Goal: Information Seeking & Learning: Learn about a topic

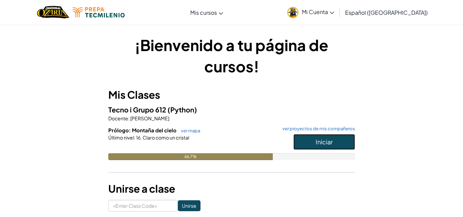
click at [324, 141] on span "Iniciar" at bounding box center [324, 142] width 17 height 8
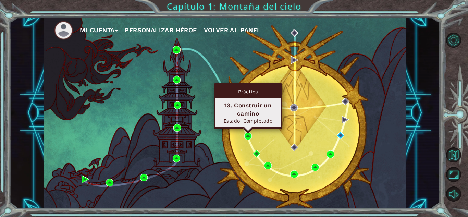
click at [247, 133] on body "Mi Cuenta Personalizar héroe Volver al panel Capítulo 1: Montaña del cielo Intr…" at bounding box center [234, 108] width 468 height 217
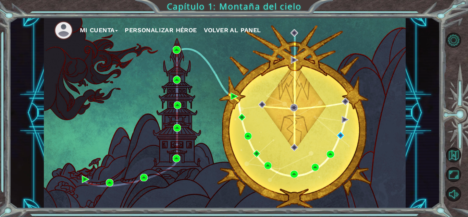
click at [228, 133] on div "Mi Cuenta Personalizar héroe Volver al panel" at bounding box center [225, 112] width 362 height 191
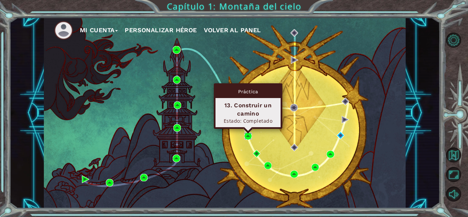
click at [246, 135] on img at bounding box center [248, 136] width 8 height 8
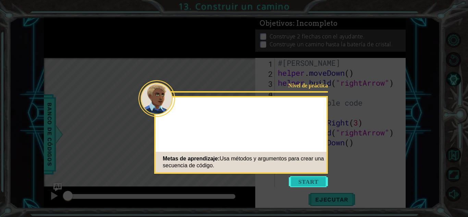
click at [296, 177] on button "Start" at bounding box center [308, 181] width 39 height 11
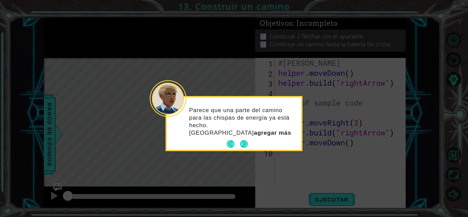
click at [242, 140] on button "Next" at bounding box center [244, 144] width 8 height 8
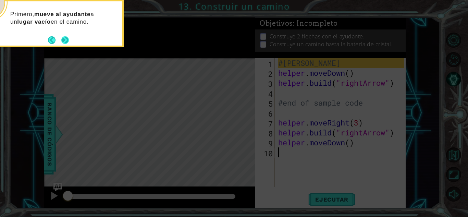
click at [69, 39] on button "Next" at bounding box center [65, 40] width 8 height 8
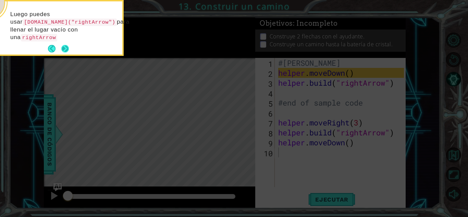
click at [64, 37] on div "Luego puedes usar [DOMAIN_NAME]("rightArrow") para llenar el lugar vacío con un…" at bounding box center [55, 27] width 134 height 53
click at [62, 45] on button "Next" at bounding box center [65, 49] width 8 height 8
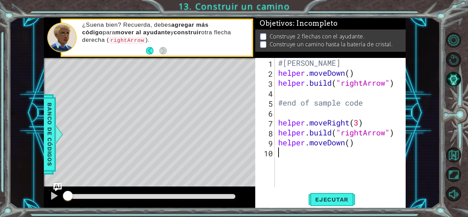
click at [363, 73] on div "#[PERSON_NAME] helper . moveDown ( ) helper . build ( "rightArrow" ) #end of sa…" at bounding box center [342, 132] width 131 height 149
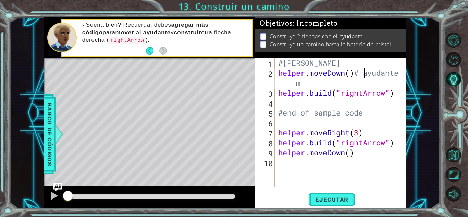
click at [365, 73] on div "#[PERSON_NAME] helper . moveDown ( ) # ayudante m helper . build ( "rightArrow"…" at bounding box center [342, 132] width 131 height 149
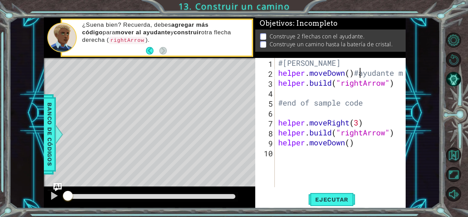
click at [402, 75] on div "#[PERSON_NAME] helper . moveDown ( ) #ayudante m helper . build ( "rightArrow" …" at bounding box center [342, 132] width 131 height 149
click at [405, 73] on div "helper.moveDown()#ayudante m 1 2 3 4 5 6 7 8 9 10 #[PERSON_NAME] helper . moveD…" at bounding box center [330, 133] width 150 height 150
click at [403, 72] on div "#[PERSON_NAME] helper . moveDown ( ) #ayudante m helper . build ( "rightArrow" …" at bounding box center [342, 132] width 131 height 149
click at [399, 75] on div "#[PERSON_NAME] helper . moveDown ( ) #ayudante m helper . build ( "rightArrow" …" at bounding box center [342, 132] width 131 height 149
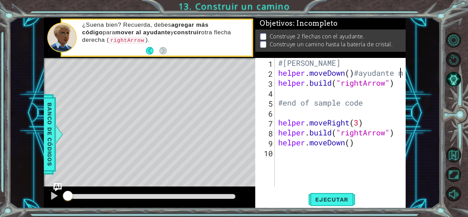
click at [398, 76] on div "#[PERSON_NAME] helper . moveDown ( ) #ayudante m helper . build ( "rightArrow" …" at bounding box center [342, 132] width 131 height 149
click at [399, 73] on div "#[PERSON_NAME] helper . moveDown ( ) #ayudante m helper . build ( "rightArrow" …" at bounding box center [342, 132] width 131 height 149
click at [403, 73] on div "#[PERSON_NAME] helper . moveDown ( ) #ayudante m helper . build ( "rightArrow" …" at bounding box center [342, 132] width 131 height 149
click at [402, 73] on div "#[PERSON_NAME] helper . moveDown ( ) #ayudante m helper . build ( "rightArrow" …" at bounding box center [342, 132] width 131 height 149
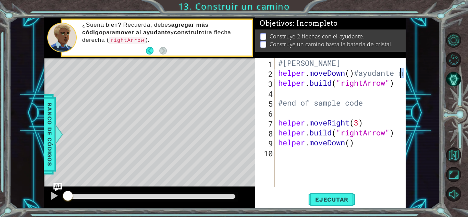
click at [402, 73] on div "#[PERSON_NAME] helper . moveDown ( ) #ayudante m helper . build ( "rightArrow" …" at bounding box center [342, 132] width 131 height 149
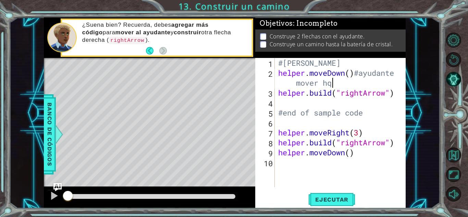
scroll to position [0, 7]
type textarea "helper.moveDown()#ayudante mover hacia abajo"
click at [349, 104] on div "#[PERSON_NAME] helper . moveDown ( ) #ayudante mover hacia abajo helper . build…" at bounding box center [342, 132] width 131 height 149
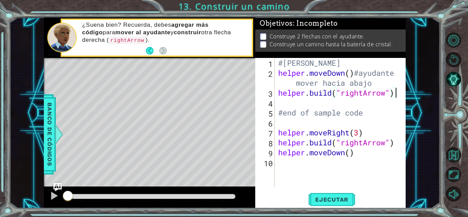
click at [397, 94] on div "#[PERSON_NAME] helper . moveDown ( ) #ayudante mover hacia abajo helper . build…" at bounding box center [342, 132] width 131 height 149
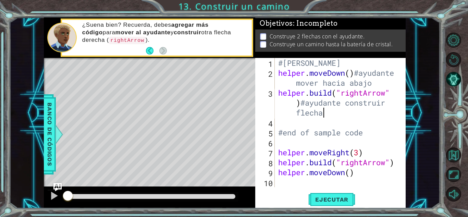
scroll to position [0, 10]
drag, startPoint x: 344, startPoint y: 103, endPoint x: 301, endPoint y: 106, distance: 43.0
click at [301, 106] on div "#[PERSON_NAME] helper . moveDown ( ) #ayudante mover hacia abajo helper . build…" at bounding box center [342, 132] width 131 height 149
click at [308, 103] on div "#[PERSON_NAME] helper . moveDown ( ) #ayudante mover hacia abajo helper . build…" at bounding box center [340, 122] width 127 height 129
drag, startPoint x: 308, startPoint y: 103, endPoint x: 341, endPoint y: 101, distance: 33.3
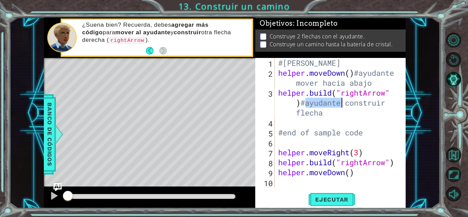
click at [341, 101] on div "#[PERSON_NAME] helper . moveDown ( ) #ayudante mover hacia abajo helper . build…" at bounding box center [342, 132] width 131 height 149
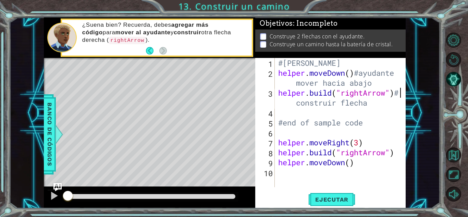
click at [385, 103] on div "#[PERSON_NAME] helper . moveDown ( ) #ayudante mover hacia abajo helper . build…" at bounding box center [342, 132] width 131 height 149
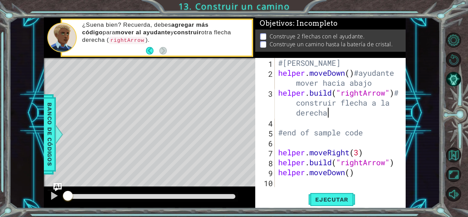
scroll to position [0, 11]
click at [370, 128] on div "#[PERSON_NAME] helper . moveDown ( ) #ayudante mover hacia abajo helper . build…" at bounding box center [342, 132] width 131 height 149
click at [371, 153] on div "#[PERSON_NAME] helper . moveDown ( ) #ayudante mover hacia abajo helper . build…" at bounding box center [342, 132] width 131 height 149
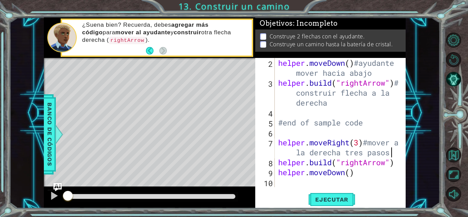
scroll to position [10, 0]
click at [395, 164] on div "helper . moveDown ( ) #ayudante mover hacia abajo helper . build ( "rightArrow"…" at bounding box center [339, 137] width 125 height 159
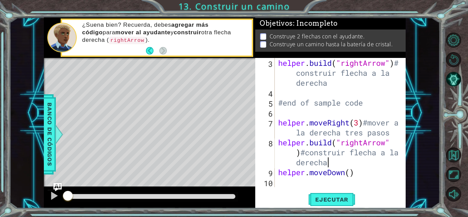
scroll to position [30, 0]
click at [359, 174] on div "helper . build ( "rightArrow" ) # construir flecha a la derecha #end of sample …" at bounding box center [339, 142] width 125 height 169
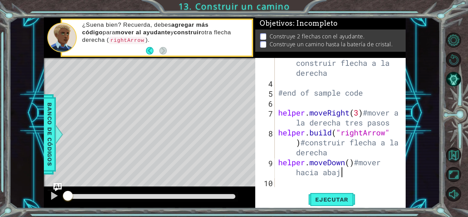
scroll to position [0, 7]
type textarea "helper.moveDown()#mover hacia abajo"
click at [321, 198] on span "Ejecutar" at bounding box center [332, 199] width 47 height 7
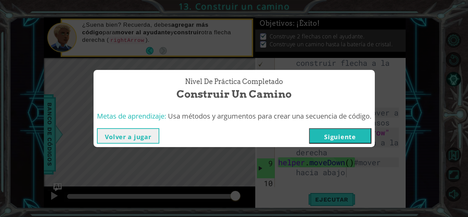
drag, startPoint x: 453, startPoint y: 103, endPoint x: 372, endPoint y: 108, distance: 81.1
click at [447, 102] on div "Nivel de práctica Completado Construir un camino Metas de aprendizaje: Usa méto…" at bounding box center [234, 108] width 468 height 217
click at [333, 136] on button "Siguiente" at bounding box center [340, 135] width 62 height 15
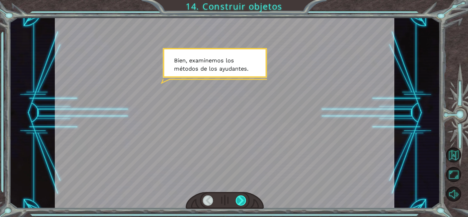
click at [243, 196] on div at bounding box center [241, 200] width 11 height 10
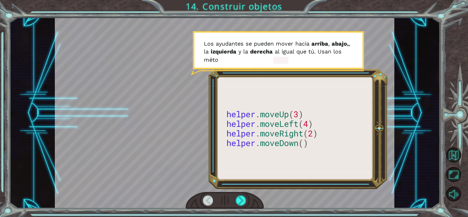
click at [247, 196] on div at bounding box center [225, 200] width 78 height 17
click at [243, 200] on div at bounding box center [241, 200] width 11 height 10
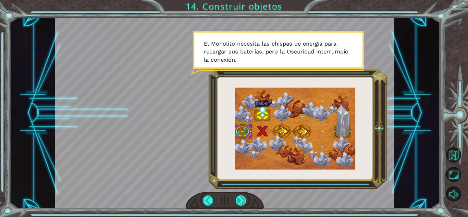
click at [243, 200] on div at bounding box center [241, 200] width 11 height 10
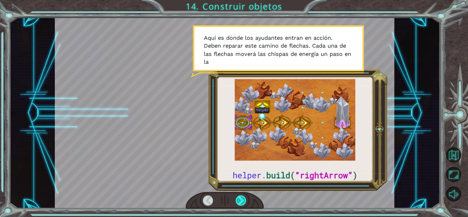
click at [243, 200] on div at bounding box center [241, 200] width 11 height 10
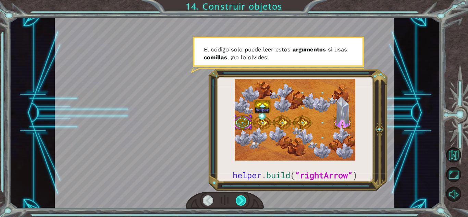
click at [243, 200] on div at bounding box center [241, 200] width 11 height 10
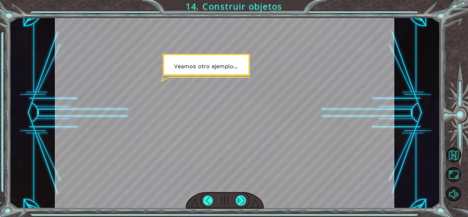
click at [243, 200] on div at bounding box center [241, 200] width 11 height 10
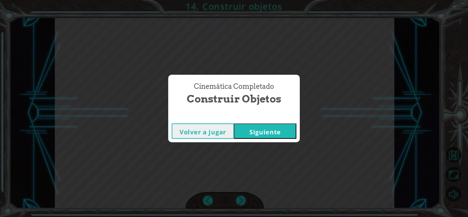
click at [389, 133] on div "Cinemática Completado Construir objetos Volver a jugar [GEOGRAPHIC_DATA]" at bounding box center [234, 108] width 468 height 217
click at [265, 135] on button "Siguiente" at bounding box center [265, 130] width 62 height 15
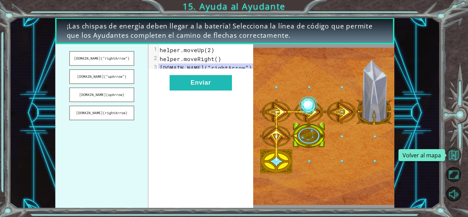
click at [452, 152] on button "Volver al mapa" at bounding box center [453, 154] width 15 height 15
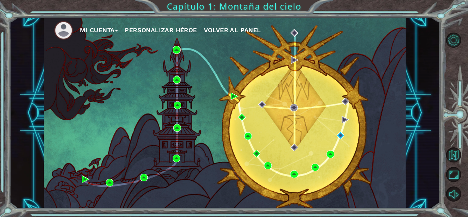
click at [400, 63] on div "Mi Cuenta Personalizar héroe Volver al panel" at bounding box center [225, 112] width 362 height 191
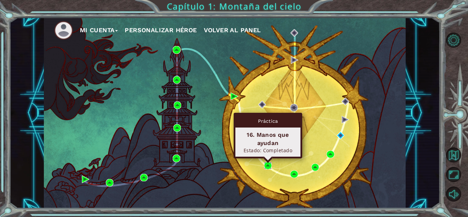
click at [266, 165] on img at bounding box center [268, 166] width 8 height 8
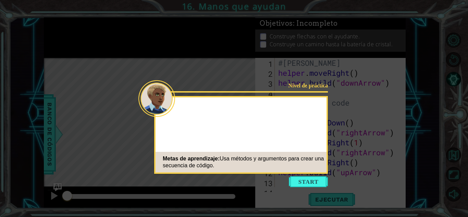
click at [318, 183] on button "Start" at bounding box center [308, 181] width 39 height 11
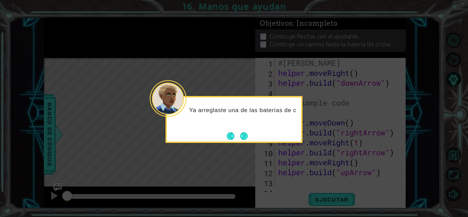
click at [365, 84] on icon at bounding box center [234, 108] width 468 height 217
click at [363, 73] on icon at bounding box center [234, 108] width 468 height 217
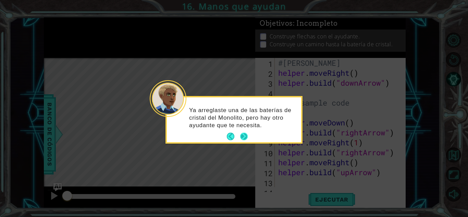
click at [243, 133] on button "Next" at bounding box center [244, 137] width 8 height 8
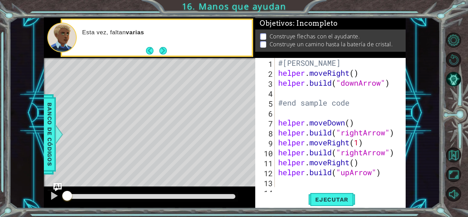
click at [364, 73] on div "#[PERSON_NAME] helper . moveRight ( ) helper . build ( "downArrow" ) #end sampl…" at bounding box center [339, 132] width 125 height 149
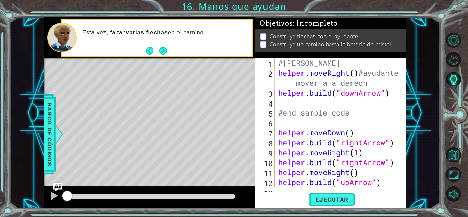
scroll to position [0, 9]
click at [393, 93] on div "#[PERSON_NAME] helper . moveRight ( ) #ayudante mover a a derecha helper . buil…" at bounding box center [339, 132] width 125 height 149
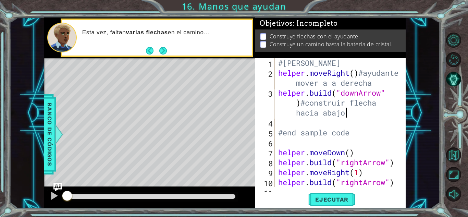
scroll to position [0, 11]
click at [378, 153] on div "#[PERSON_NAME] helper . moveRight ( ) #ayudante mover a a derecha helper . buil…" at bounding box center [339, 132] width 125 height 149
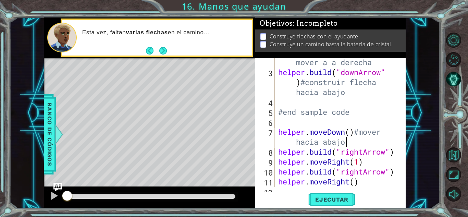
scroll to position [21, 0]
click at [396, 152] on div "helper . moveRight ( ) #ayudante mover a a derecha helper . build ( "downArrow"…" at bounding box center [339, 126] width 125 height 159
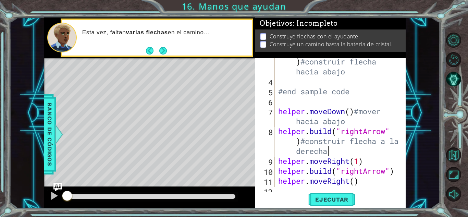
scroll to position [41, 0]
click at [372, 161] on div "helper . build ( "downArrow" ) #construir flecha hacia abajo #end sample code h…" at bounding box center [339, 131] width 125 height 169
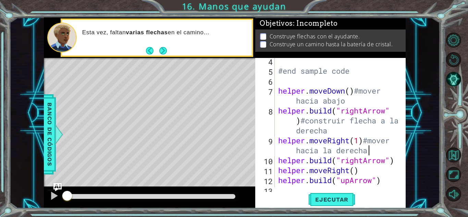
scroll to position [80, 0]
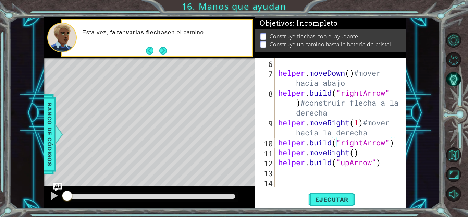
click at [397, 144] on div at bounding box center [400, 82] width 7 height 209
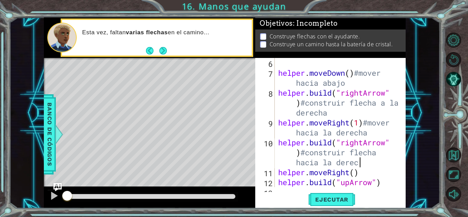
scroll to position [0, 12]
click at [374, 179] on div "helper . moveDown ( ) #mover hacia abajo helper . build ( "rightArrow" ) #const…" at bounding box center [339, 132] width 125 height 149
click at [368, 174] on div "helper . moveDown ( ) #mover hacia abajo helper . build ( "rightArrow" ) #const…" at bounding box center [339, 132] width 125 height 149
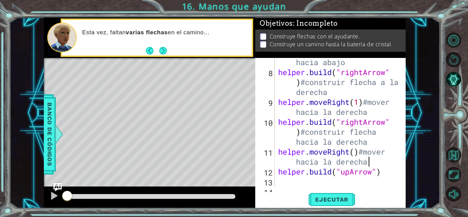
scroll to position [109, 0]
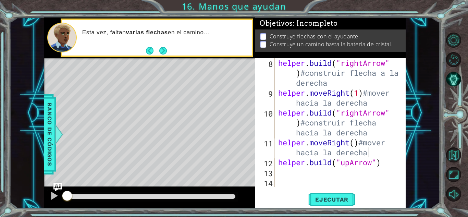
click at [387, 160] on div "helper . build ( "rightArrow" ) #construir flecha a la derecha helper . moveRig…" at bounding box center [339, 142] width 125 height 169
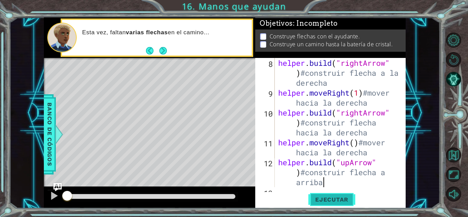
scroll to position [0, 10]
type textarea "[DOMAIN_NAME]("upArrow")#construir flecha a arriba"
click at [337, 204] on button "Ejecutar" at bounding box center [332, 199] width 47 height 15
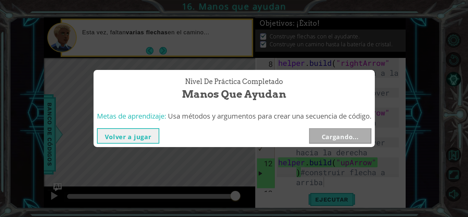
drag, startPoint x: 71, startPoint y: 195, endPoint x: 359, endPoint y: 186, distance: 287.7
click at [359, 186] on body "1 ההההההההההההההההההההההההההההההההההההההההההההההההההההההההההההההההההההההההההההה…" at bounding box center [234, 108] width 468 height 217
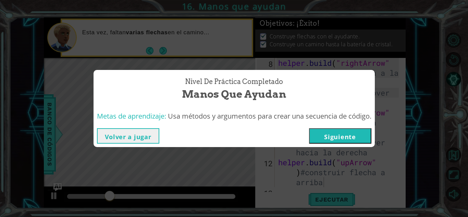
drag, startPoint x: 130, startPoint y: 145, endPoint x: 127, endPoint y: 142, distance: 4.1
click at [129, 144] on div "Volver a jugar [GEOGRAPHIC_DATA]" at bounding box center [234, 136] width 281 height 22
click at [105, 141] on button "Volver a jugar" at bounding box center [128, 135] width 62 height 15
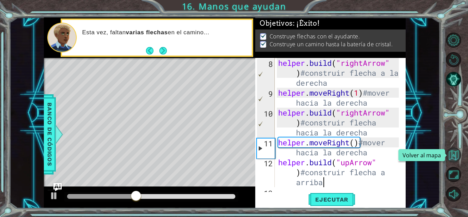
click at [455, 152] on button "Volver al mapa" at bounding box center [453, 154] width 15 height 15
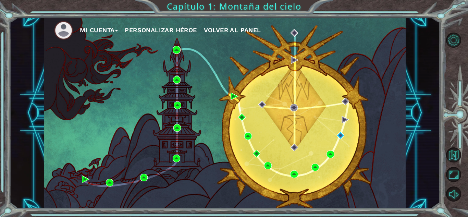
click at [312, 172] on div "Mi Cuenta Personalizar héroe Volver al panel" at bounding box center [225, 112] width 362 height 191
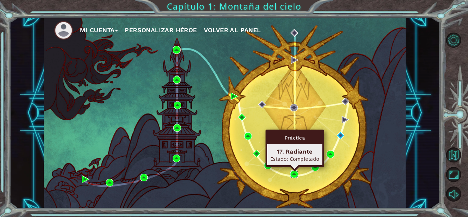
click at [295, 175] on img at bounding box center [294, 174] width 8 height 8
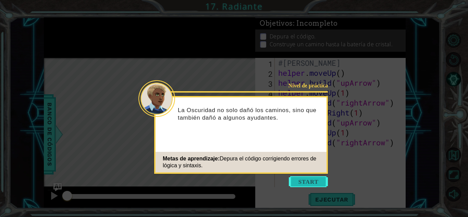
click at [308, 184] on button "Start" at bounding box center [308, 181] width 39 height 11
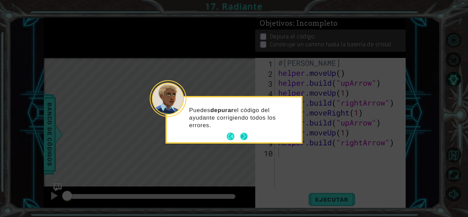
click at [249, 136] on div "Puedes depurar el código del ayudante corrigiendo todos los errores." at bounding box center [234, 121] width 134 height 42
click at [245, 137] on button "Next" at bounding box center [244, 137] width 8 height 8
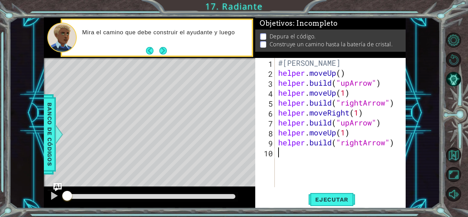
click at [362, 73] on div "#[PERSON_NAME] helper . moveUp ( ) helper . build ( "upArrow" ) helper . moveUp…" at bounding box center [342, 132] width 131 height 149
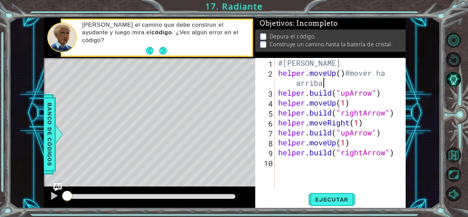
scroll to position [0, 6]
click at [385, 93] on div "#[PERSON_NAME] helper . moveUp ( ) #mover ha arriba helper . build ( "upArrow" …" at bounding box center [342, 132] width 131 height 149
click at [351, 73] on div "#[PERSON_NAME] helper . moveUp ( ) #mover ha arriba helper . build ( "upArrow" …" at bounding box center [342, 132] width 131 height 149
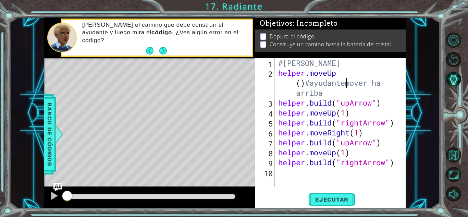
scroll to position [0, 5]
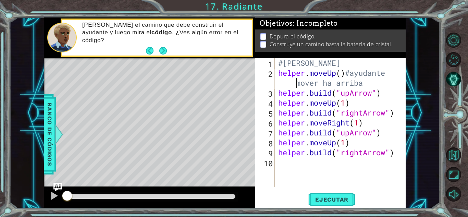
click at [386, 96] on div "#[PERSON_NAME] helper . moveUp ( ) #ayudante mover ha arriba helper . build ( "…" at bounding box center [342, 132] width 131 height 149
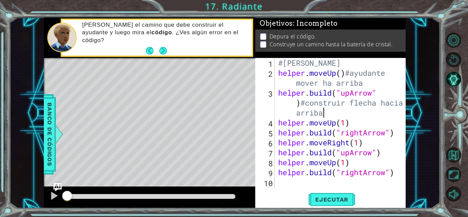
scroll to position [0, 10]
click at [351, 124] on div "#[PERSON_NAME] helper . moveUp ( ) #ayudante mover ha arriba helper . build ( "…" at bounding box center [342, 132] width 131 height 149
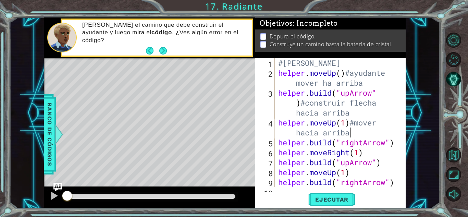
scroll to position [0, 7]
click at [396, 144] on div "#[PERSON_NAME] helper . moveUp ( ) #ayudante mover ha arriba helper . build ( "…" at bounding box center [339, 132] width 125 height 149
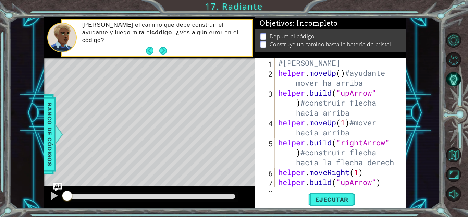
scroll to position [0, 13]
drag, startPoint x: 365, startPoint y: 163, endPoint x: 338, endPoint y: 167, distance: 27.7
click at [338, 167] on div "#[PERSON_NAME] helper . moveUp ( ) #ayudante mover ha arriba helper . build ( "…" at bounding box center [339, 132] width 125 height 149
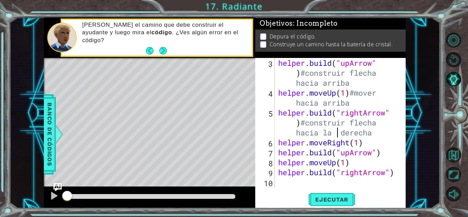
scroll to position [30, 0]
click at [372, 142] on div "helper . build ( "upArrow" ) #construir flecha hacia arriba helper . moveUp ( 1…" at bounding box center [339, 142] width 125 height 169
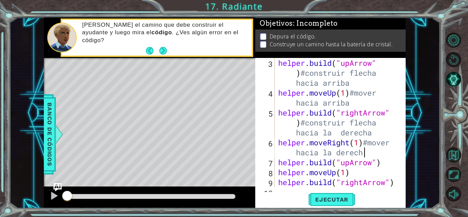
scroll to position [0, 8]
click at [388, 165] on div "helper . build ( "upArrow" ) #construir flecha hacia arriba helper . moveUp ( 1…" at bounding box center [339, 142] width 125 height 169
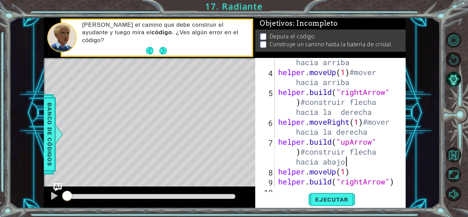
scroll to position [60, 0]
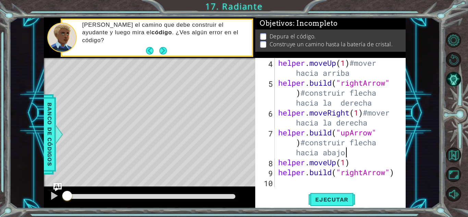
click at [352, 164] on div "helper . moveUp ( 1 ) #mover hacia arriba helper . build ( "rightArrow" ) #cons…" at bounding box center [339, 137] width 125 height 159
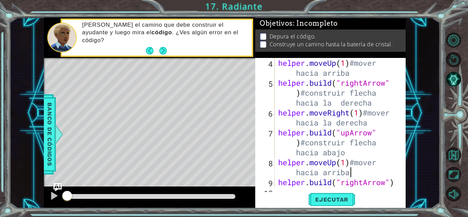
scroll to position [70, 0]
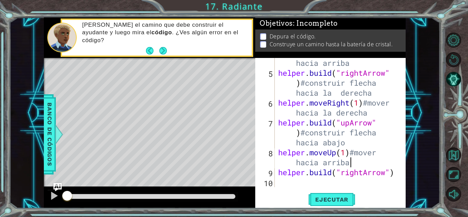
click at [397, 173] on div "helper . moveUp ( 1 ) #mover hacia arriba helper . build ( "rightArrow" ) #cons…" at bounding box center [339, 127] width 125 height 159
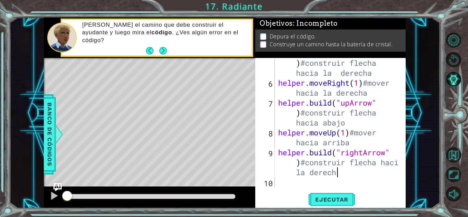
scroll to position [0, 12]
type textarea "[DOMAIN_NAME]("rightArrow")#construir flecha haci la derecha"
click at [347, 202] on span "Ejecutar" at bounding box center [332, 199] width 47 height 7
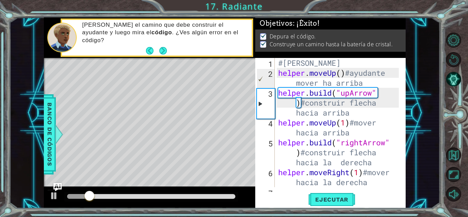
scroll to position [0, 0]
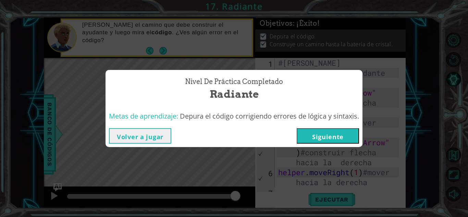
click at [333, 136] on button "Siguiente" at bounding box center [328, 135] width 62 height 15
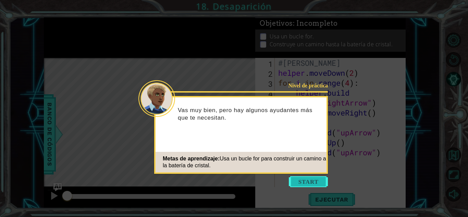
click at [315, 181] on button "Start" at bounding box center [308, 181] width 39 height 11
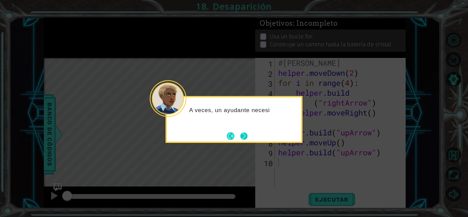
click at [243, 136] on button "Next" at bounding box center [244, 136] width 8 height 8
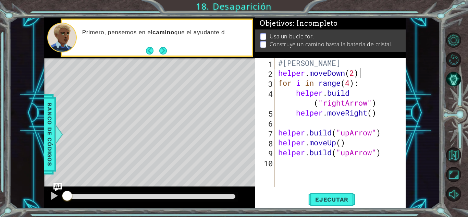
click at [362, 76] on div "#[PERSON_NAME] helper . moveDown ( 2 ) for i in range ( 4 ) : helper . build ( …" at bounding box center [342, 132] width 131 height 149
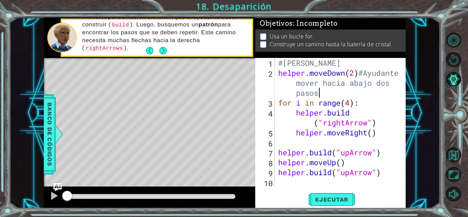
scroll to position [0, 11]
click at [152, 51] on button "Back" at bounding box center [152, 51] width 13 height 8
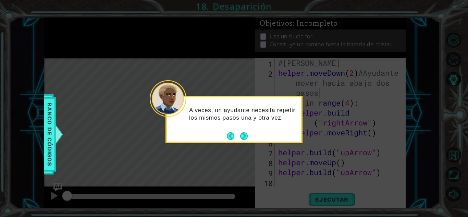
click at [229, 135] on button "Back" at bounding box center [233, 136] width 13 height 8
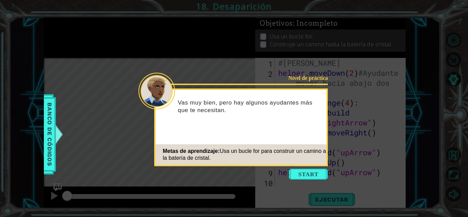
drag, startPoint x: 305, startPoint y: 176, endPoint x: 323, endPoint y: 149, distance: 31.9
click at [305, 175] on button "Start" at bounding box center [308, 174] width 39 height 11
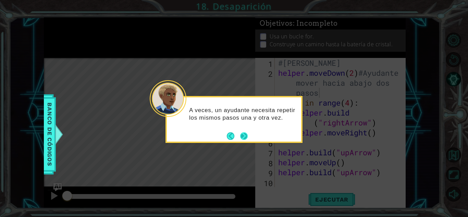
click at [242, 132] on button "Next" at bounding box center [244, 136] width 8 height 8
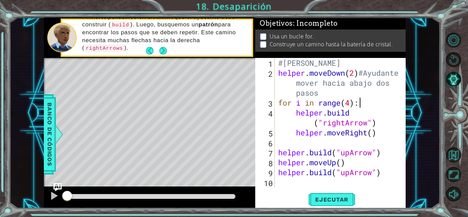
click at [372, 105] on div "#[PERSON_NAME] helper . moveDown ( 2 ) #Ayudante mover hacia abajo dos pasos fo…" at bounding box center [342, 132] width 131 height 149
click at [162, 54] on button "Next" at bounding box center [163, 51] width 10 height 10
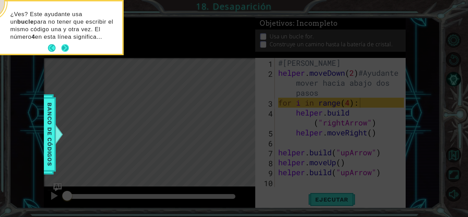
click at [64, 48] on button "Next" at bounding box center [65, 48] width 8 height 8
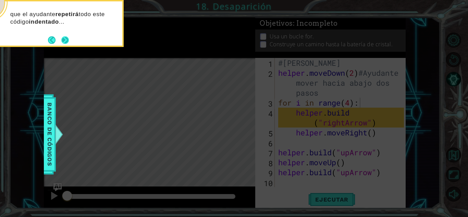
click at [64, 39] on button "Next" at bounding box center [65, 40] width 8 height 8
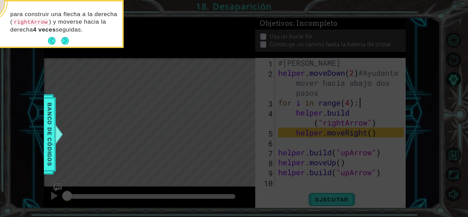
click at [64, 39] on button "Next" at bounding box center [65, 41] width 8 height 8
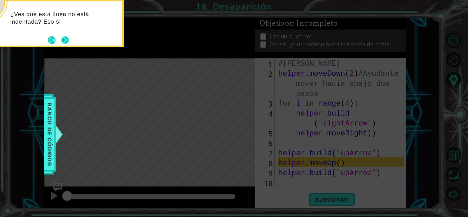
click at [67, 37] on button "Next" at bounding box center [65, 40] width 8 height 8
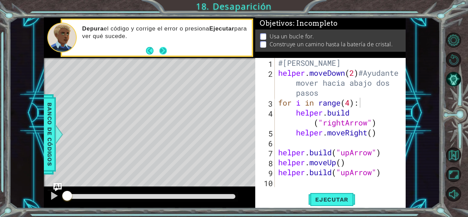
click at [159, 52] on button "Next" at bounding box center [163, 51] width 8 height 8
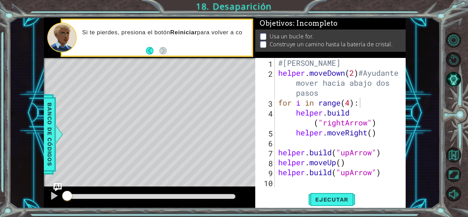
click at [363, 97] on div "#[PERSON_NAME] helper . moveDown ( 2 ) #Ayudante mover hacia abajo dos pasos fo…" at bounding box center [342, 132] width 131 height 149
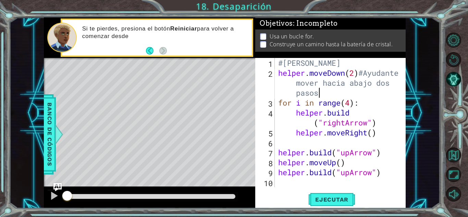
click at [362, 103] on div "#[PERSON_NAME] helper . moveDown ( 2 ) #Ayudante mover hacia abajo dos pasos fo…" at bounding box center [342, 132] width 131 height 149
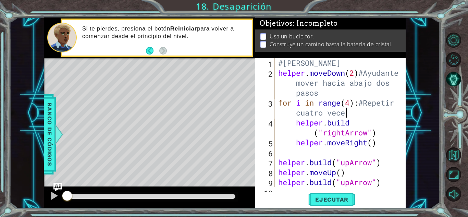
scroll to position [0, 8]
click at [365, 128] on div "#[PERSON_NAME] helper . moveDown ( 2 ) #Ayudante mover hacia abajo dos pasos fo…" at bounding box center [339, 132] width 125 height 149
click at [364, 120] on div "#[PERSON_NAME] helper . moveDown ( 2 ) #Ayudante mover hacia abajo dos pasos fo…" at bounding box center [339, 132] width 125 height 149
click at [367, 120] on div "#[PERSON_NAME] helper . moveDown ( 2 ) #Ayudante mover hacia abajo dos pasos fo…" at bounding box center [339, 132] width 125 height 149
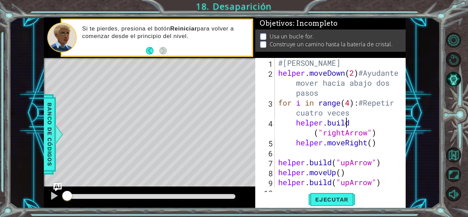
drag, startPoint x: 363, startPoint y: 124, endPoint x: 359, endPoint y: 120, distance: 5.6
click at [360, 121] on div "#[PERSON_NAME] helper . moveDown ( 2 ) #Ayudante mover hacia abajo dos pasos fo…" at bounding box center [339, 132] width 125 height 149
click at [359, 120] on div "#[PERSON_NAME] helper . moveDown ( 2 ) #Ayudante mover hacia abajo dos pasos fo…" at bounding box center [339, 132] width 125 height 149
click at [357, 122] on div "#[PERSON_NAME] helper . moveDown ( 2 ) #Ayudante mover hacia abajo dos pasos fo…" at bounding box center [339, 132] width 125 height 149
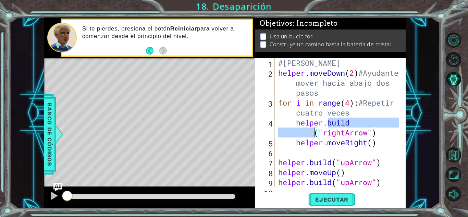
click at [350, 123] on div "#[PERSON_NAME] helper . moveDown ( 2 ) #Ayudante mover hacia abajo dos pasos fo…" at bounding box center [338, 122] width 122 height 129
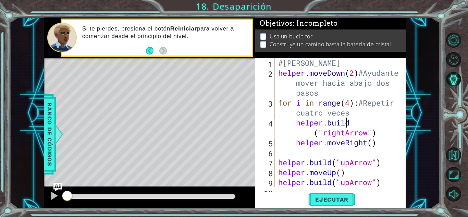
click at [358, 125] on div "#[PERSON_NAME] helper . moveDown ( 2 ) #Ayudante mover hacia abajo dos pasos fo…" at bounding box center [339, 132] width 125 height 149
click at [354, 125] on div "#[PERSON_NAME] helper . moveDown ( 2 ) #Ayudante mover hacia abajo dos pasos fo…" at bounding box center [339, 132] width 125 height 149
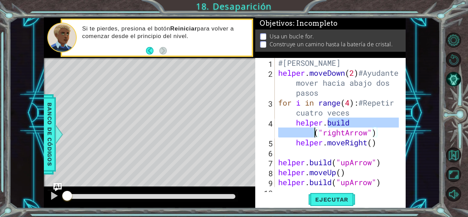
click at [354, 125] on div "#[PERSON_NAME] helper . moveDown ( 2 ) #Ayudante mover hacia abajo dos pasos fo…" at bounding box center [339, 132] width 125 height 149
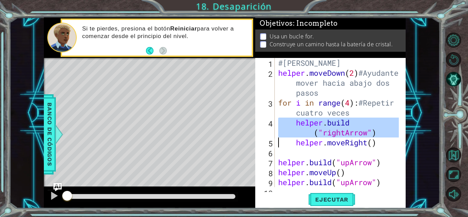
click at [354, 125] on div "#[PERSON_NAME] helper . moveDown ( 2 ) #Ayudante mover hacia abajo dos pasos fo…" at bounding box center [339, 132] width 125 height 149
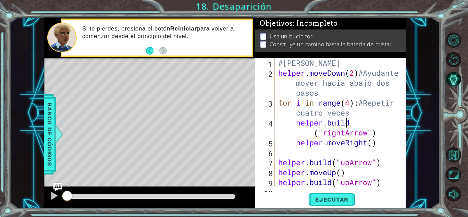
click at [354, 124] on div "#[PERSON_NAME] helper . moveDown ( 2 ) #Ayudante mover hacia abajo dos pasos fo…" at bounding box center [339, 132] width 125 height 149
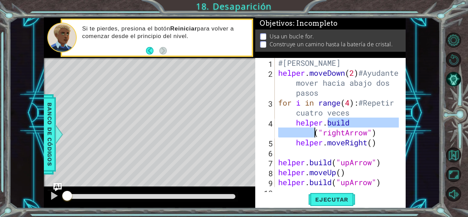
click at [354, 124] on div "#[PERSON_NAME] helper . moveDown ( 2 ) #Ayudante mover hacia abajo dos pasos fo…" at bounding box center [339, 132] width 125 height 149
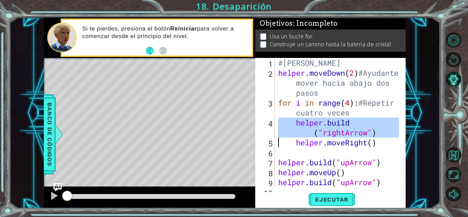
click at [354, 124] on div "#[PERSON_NAME] helper . moveDown ( 2 ) #Ayudante mover hacia abajo dos pasos fo…" at bounding box center [339, 132] width 125 height 149
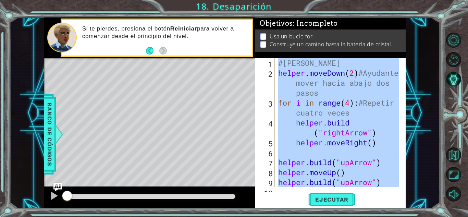
click at [365, 141] on div "#[PERSON_NAME] helper . moveDown ( 2 ) #Ayudante mover hacia abajo dos pasos fo…" at bounding box center [338, 122] width 122 height 129
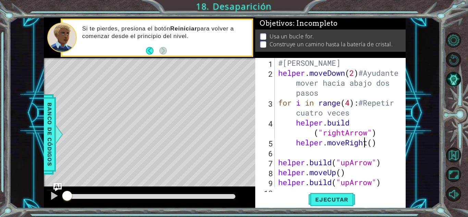
scroll to position [0, 4]
click at [353, 124] on div "#[PERSON_NAME] helper . moveDown ( 2 ) #Ayudante mover hacia abajo dos pasos fo…" at bounding box center [339, 132] width 125 height 149
click at [378, 134] on div "#[PERSON_NAME] helper . moveDown ( 2 ) #Ayudante mover hacia abajo dos pasos fo…" at bounding box center [339, 132] width 125 height 149
click at [381, 144] on div "#[PERSON_NAME] helper . moveDown ( 2 ) #Ayudante mover hacia abajo dos pasos fo…" at bounding box center [339, 132] width 125 height 149
drag, startPoint x: 350, startPoint y: 119, endPoint x: 352, endPoint y: 123, distance: 4.5
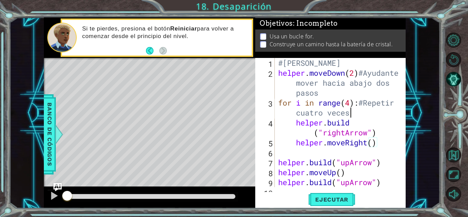
click at [352, 123] on div "#[PERSON_NAME] helper . moveDown ( 2 ) #Ayudante mover hacia abajo dos pasos fo…" at bounding box center [339, 132] width 125 height 149
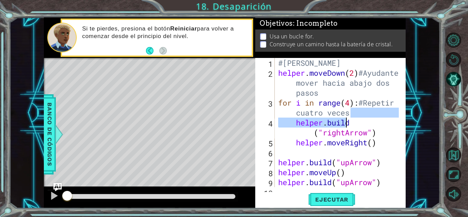
click at [352, 124] on div "#[PERSON_NAME] helper . moveDown ( 2 ) #Ayudante mover hacia abajo dos pasos fo…" at bounding box center [338, 122] width 122 height 129
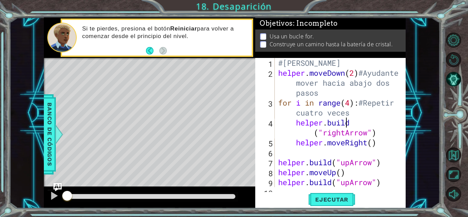
click at [352, 124] on div "#[PERSON_NAME] helper . moveDown ( 2 ) #Ayudante mover hacia abajo dos pasos fo…" at bounding box center [339, 132] width 125 height 149
click at [353, 131] on div "#[PERSON_NAME] helper . moveDown ( 2 ) #Ayudante mover hacia abajo dos pasos fo…" at bounding box center [339, 132] width 125 height 149
click at [353, 125] on div "#[PERSON_NAME] helper . moveDown ( 2 ) #Ayudante mover hacia abajo dos pasos fo…" at bounding box center [339, 132] width 125 height 149
click at [354, 122] on div "#[PERSON_NAME] helper . moveDown ( 2 ) #Ayudante mover hacia abajo dos pasos fo…" at bounding box center [339, 132] width 125 height 149
drag, startPoint x: 353, startPoint y: 121, endPoint x: 356, endPoint y: 124, distance: 4.4
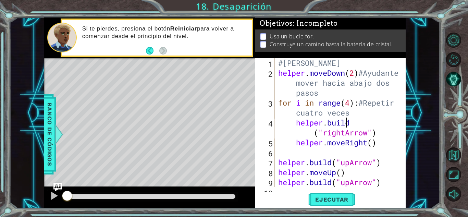
click at [356, 124] on div "#[PERSON_NAME] helper . moveDown ( 2 ) #Ayudante mover hacia abajo dos pasos fo…" at bounding box center [339, 132] width 125 height 149
click at [359, 125] on div "#[PERSON_NAME] helper . moveDown ( 2 ) #Ayudante mover hacia abajo dos pasos fo…" at bounding box center [339, 132] width 125 height 149
click at [354, 127] on div "#[PERSON_NAME] helper . moveDown ( 2 ) #Ayudante mover hacia abajo dos pasos fo…" at bounding box center [339, 132] width 125 height 149
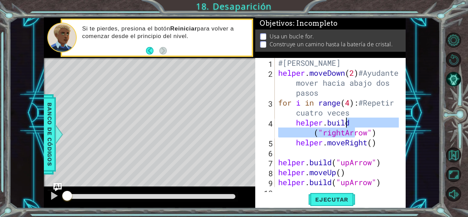
click at [394, 134] on div "#[PERSON_NAME] helper . moveDown ( 2 ) #Ayudante mover hacia abajo dos pasos fo…" at bounding box center [339, 132] width 125 height 149
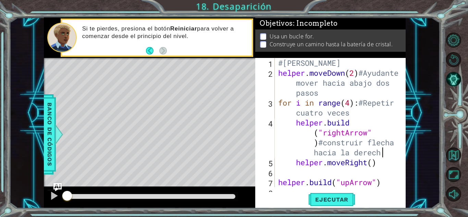
scroll to position [0, 13]
click at [378, 165] on div "#[PERSON_NAME] helper . moveDown ( 2 ) #Ayudante mover hacia abajo dos pasos fo…" at bounding box center [339, 132] width 125 height 149
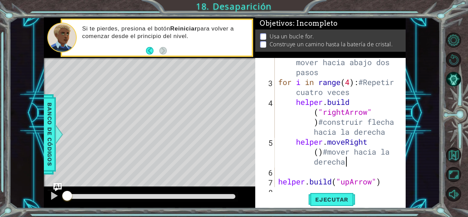
scroll to position [50, 0]
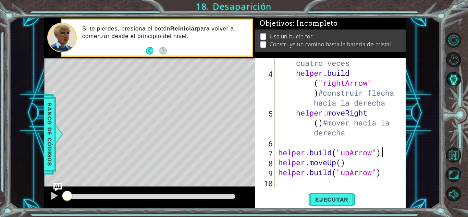
click at [383, 154] on div "for i in range ( 4 ) : #Repetir cuatro veces helper . build ( "rightArrow" ) #c…" at bounding box center [339, 127] width 125 height 159
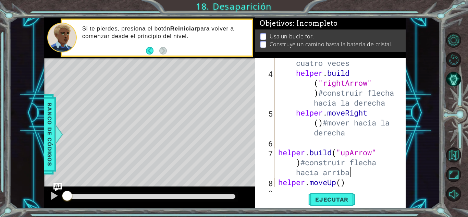
scroll to position [70, 0]
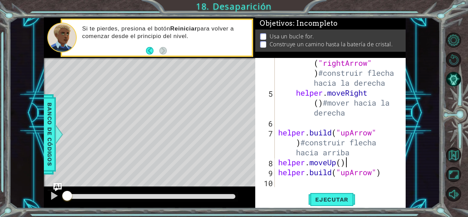
click at [356, 164] on div "helper . build ( "rightArrow" ) #construir flecha hacia la derecha helper . mov…" at bounding box center [339, 137] width 125 height 179
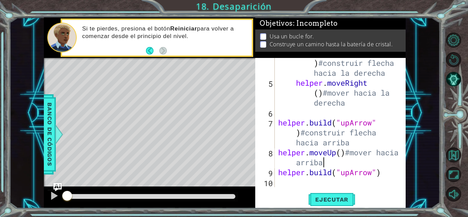
scroll to position [80, 0]
click at [384, 174] on div "helper . build ( "rightArrow" ) #construir flecha hacia la derecha helper . mov…" at bounding box center [339, 127] width 125 height 179
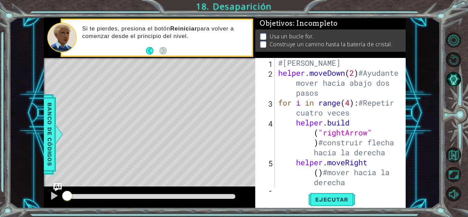
scroll to position [0, 0]
type textarea "[DOMAIN_NAME]("upArrow")#construir flecha hacia arriba"
click at [335, 202] on span "Ejecutar" at bounding box center [332, 199] width 47 height 7
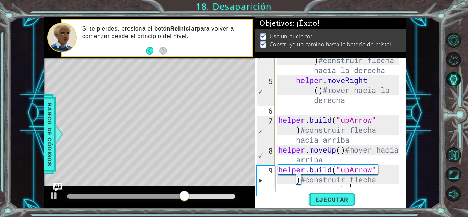
scroll to position [99, 0]
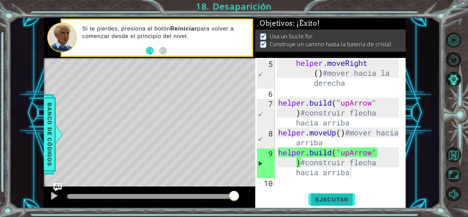
click at [0, 0] on div "Nivel de práctica Completado Desaparición Metas de aprendizaje: Usa un bucle fo…" at bounding box center [0, 0] width 0 height 0
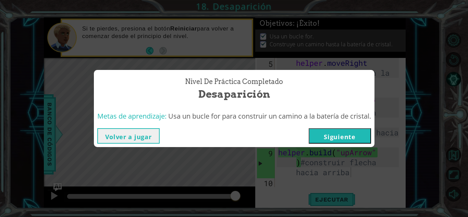
click at [333, 137] on button "Siguiente" at bounding box center [340, 135] width 62 height 15
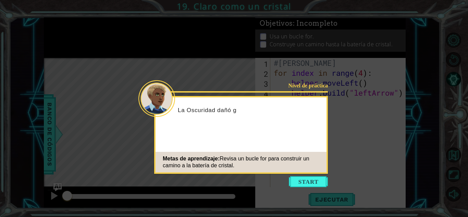
click at [313, 179] on button "Start" at bounding box center [308, 181] width 39 height 11
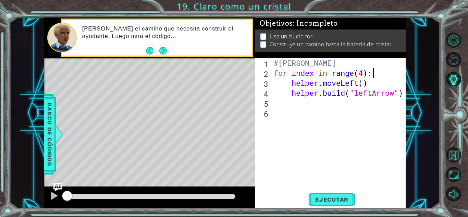
click at [385, 72] on div "#[PERSON_NAME] for index in range ( 4 ) : helper . moveLeft ( ) helper . build …" at bounding box center [340, 132] width 135 height 149
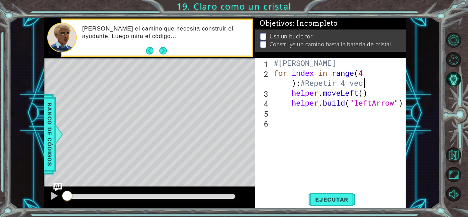
scroll to position [0, 7]
click at [379, 92] on div "#[PERSON_NAME] for index in range ( 4 ) : #Repetir 4 veces helper . moveLeft ( …" at bounding box center [340, 132] width 135 height 149
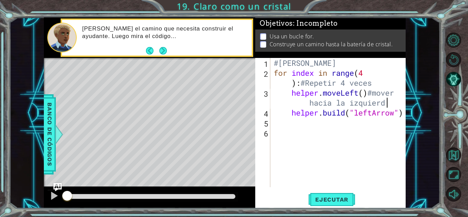
scroll to position [0, 9]
click at [404, 113] on div "#[PERSON_NAME] for index in range ( 4 ) : #Repetir 4 veces helper . moveLeft ( …" at bounding box center [340, 132] width 135 height 149
click at [402, 114] on div "#[PERSON_NAME] for index in range ( 4 ) : #Repetir 4 veces helper . moveLeft ( …" at bounding box center [340, 132] width 135 height 149
drag, startPoint x: 402, startPoint y: 118, endPoint x: 403, endPoint y: 115, distance: 3.7
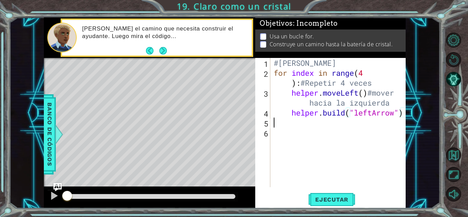
click at [402, 117] on div "#[PERSON_NAME] for index in range ( 4 ) : #Repetir 4 veces helper . moveLeft ( …" at bounding box center [340, 132] width 135 height 149
click at [405, 113] on div "[DOMAIN_NAME]("leftArrow") 1 2 3 4 5 6 #[PERSON_NAME] for index in range ( 4 ) …" at bounding box center [330, 133] width 150 height 150
type textarea "[DOMAIN_NAME]("leftArrow")"
click at [405, 113] on div "[DOMAIN_NAME]("leftArrow") 1 2 3 4 5 6 #[PERSON_NAME] for index in range ( 4 ) …" at bounding box center [330, 133] width 150 height 150
click at [404, 113] on div "#[PERSON_NAME] for index in range ( 4 ) : #Repetir 4 veces helper . moveLeft ( …" at bounding box center [340, 132] width 135 height 149
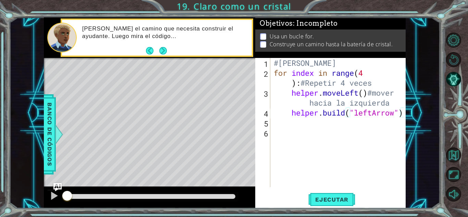
click at [377, 123] on div "#[PERSON_NAME] for index in range ( 4 ) : #Repetir 4 veces helper . moveLeft ( …" at bounding box center [340, 132] width 135 height 149
click at [403, 116] on div "#[PERSON_NAME] for index in range ( 4 ) : #Repetir 4 veces helper . moveLeft ( …" at bounding box center [340, 132] width 135 height 149
click at [404, 115] on div "#[PERSON_NAME] for index in range ( 4 ) : #Repetir 4 veces helper . moveLeft ( …" at bounding box center [339, 122] width 132 height 129
drag, startPoint x: 404, startPoint y: 115, endPoint x: 408, endPoint y: 115, distance: 3.8
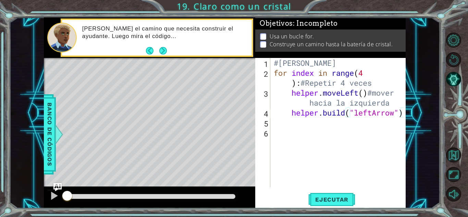
click at [404, 115] on div "#[PERSON_NAME] for index in range ( 4 ) : #Repetir 4 veces helper . moveLeft ( …" at bounding box center [340, 132] width 135 height 149
click at [403, 111] on div "#[PERSON_NAME] for index in range ( 4 ) : #Repetir 4 veces helper . moveLeft ( …" at bounding box center [340, 132] width 135 height 149
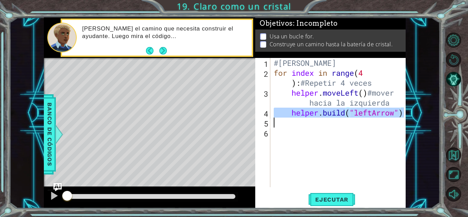
click at [403, 111] on div "#[PERSON_NAME] for index in range ( 4 ) : #Repetir 4 veces helper . moveLeft ( …" at bounding box center [340, 132] width 135 height 149
type textarea "[DOMAIN_NAME]("leftArrow")"
click at [303, 123] on div "#[PERSON_NAME] for index in range ( 4 ) : #Repetir 4 veces helper . moveLeft ( …" at bounding box center [339, 122] width 132 height 129
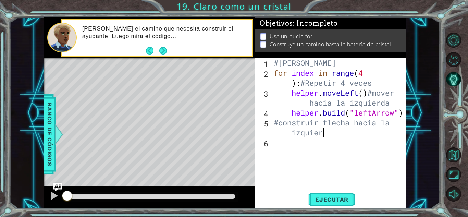
scroll to position [0, 7]
type textarea "#construir flecha hacia la izquierda"
click at [334, 195] on button "Ejecutar" at bounding box center [332, 199] width 47 height 15
